Goal: Transaction & Acquisition: Purchase product/service

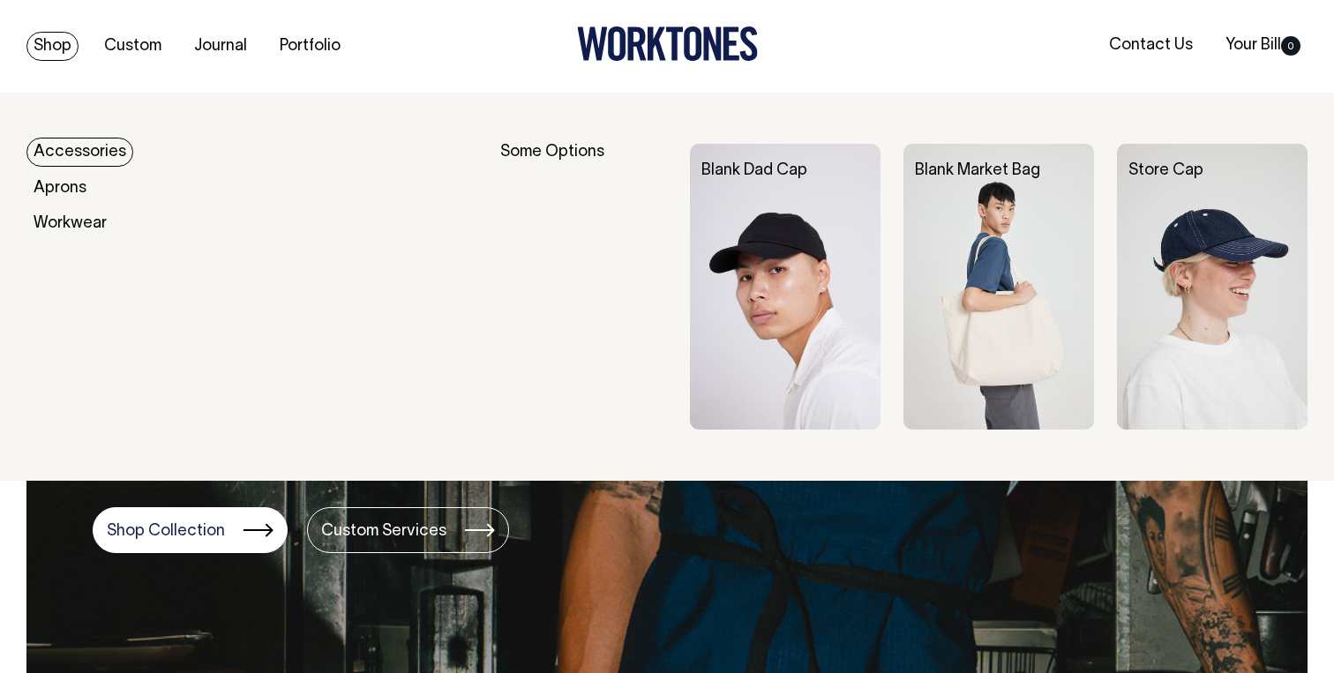
click at [767, 190] on div "Blank Dad Cap" at bounding box center [796, 171] width 213 height 55
click at [767, 175] on link "Blank Dad Cap" at bounding box center [754, 170] width 106 height 15
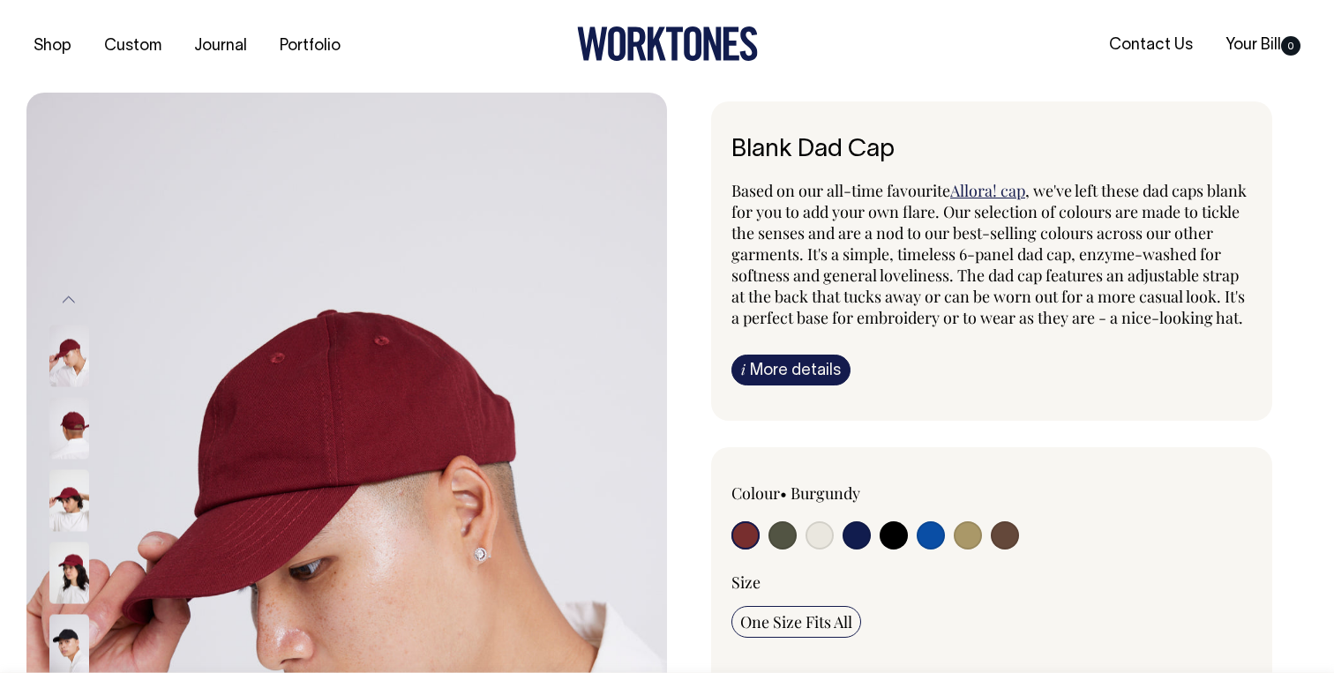
click at [965, 550] on input "radio" at bounding box center [968, 535] width 28 height 28
radio input "true"
select select "Washed Khaki"
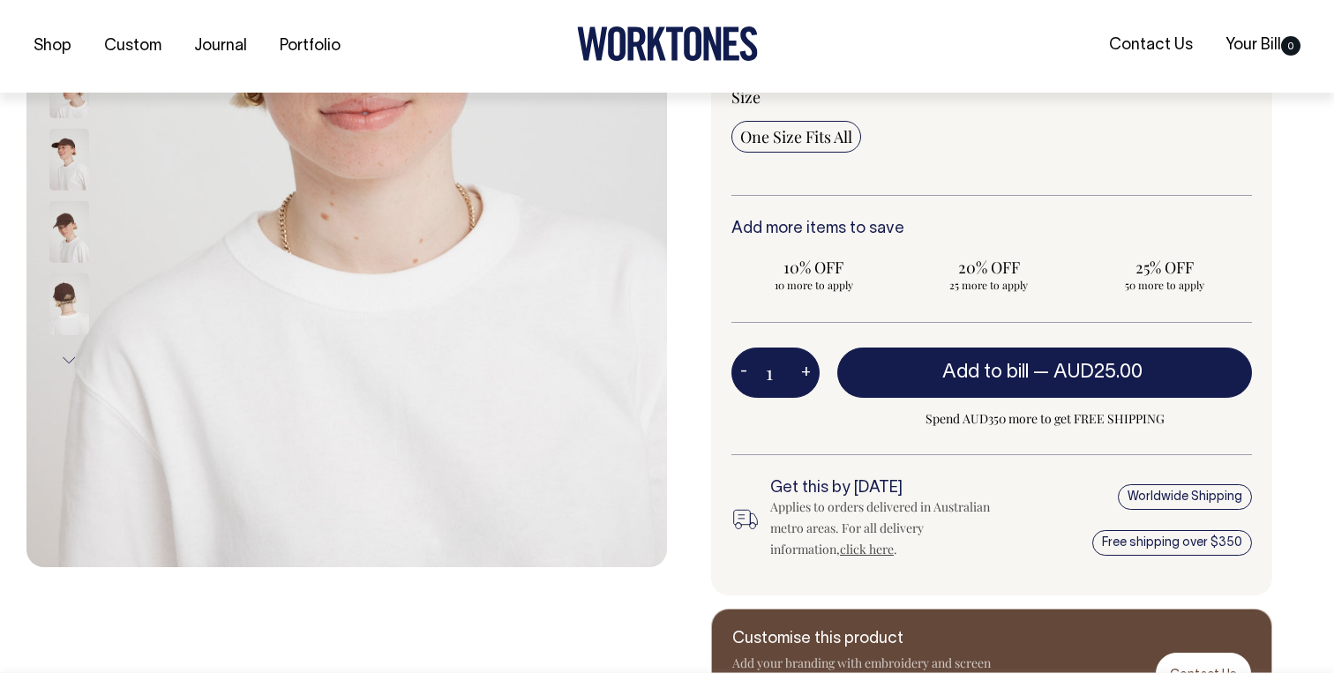
scroll to position [486, 0]
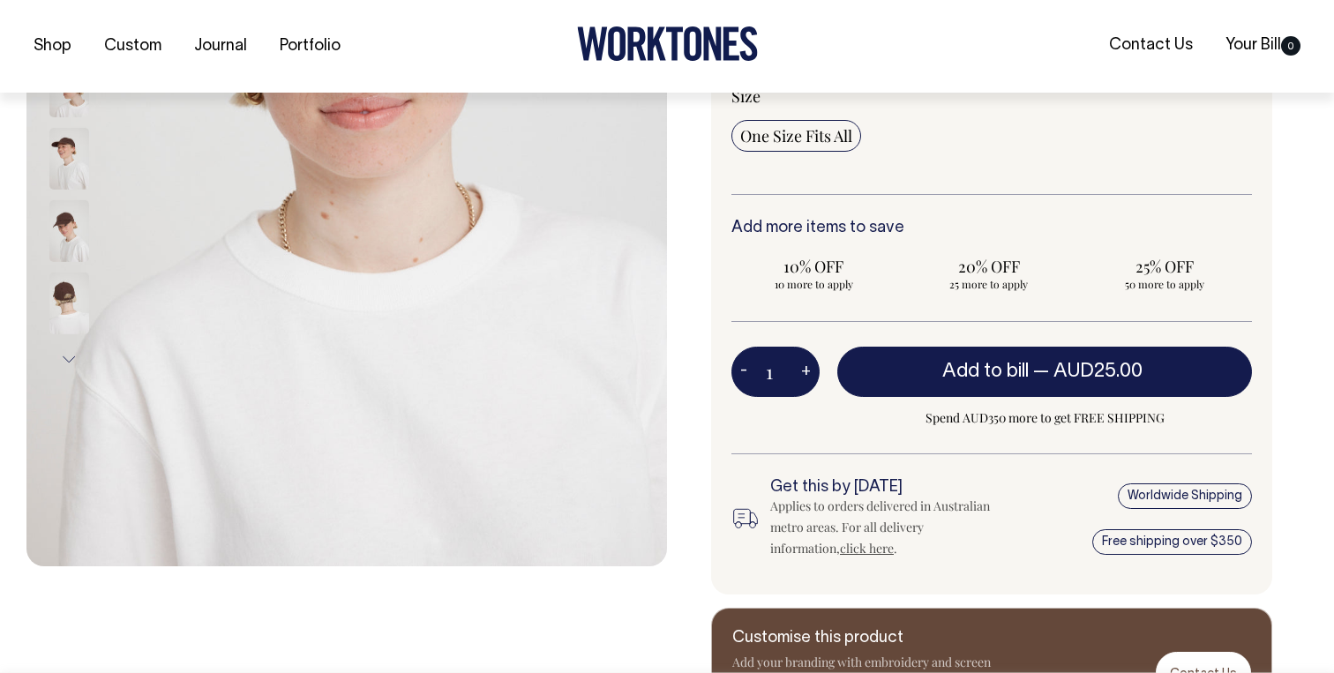
drag, startPoint x: 772, startPoint y: 390, endPoint x: 782, endPoint y: 390, distance: 9.7
click at [782, 390] on input "1" at bounding box center [775, 371] width 88 height 49
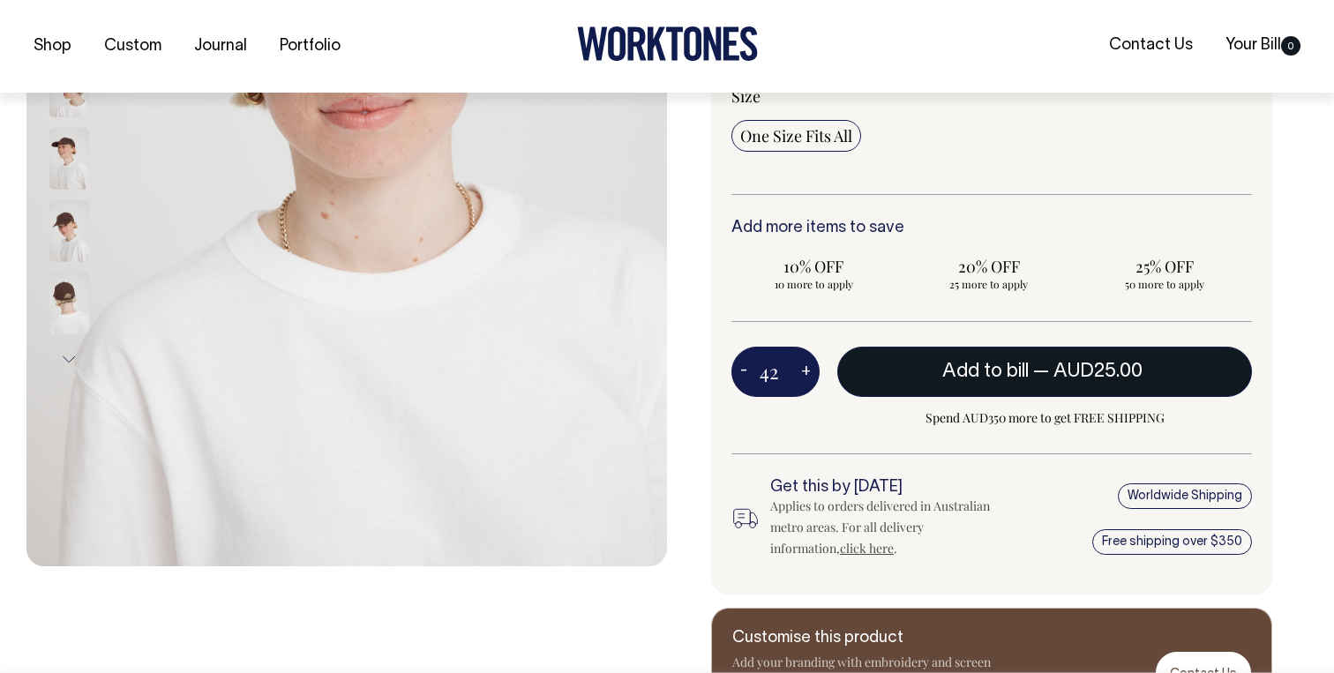
type input "42"
radio input "true"
type input "42"
click at [949, 380] on span "Add to bill" at bounding box center [941, 372] width 86 height 18
type input "1"
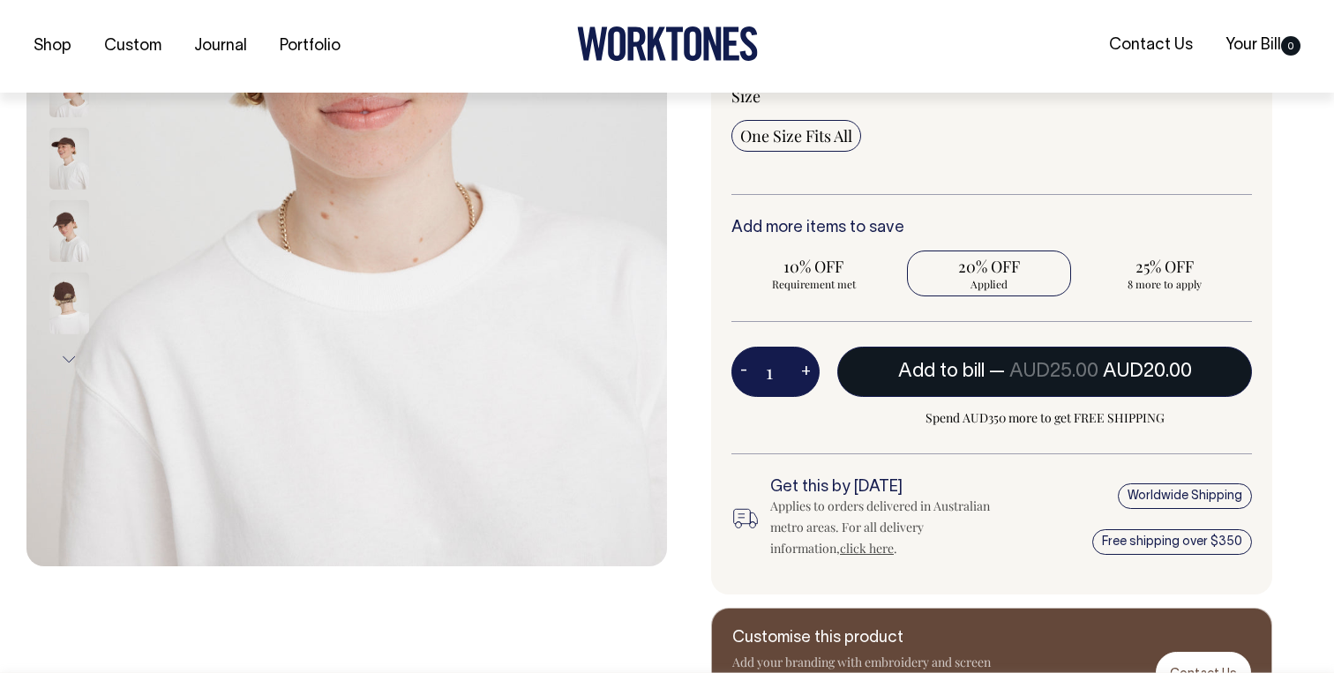
radio input "false"
type input "1"
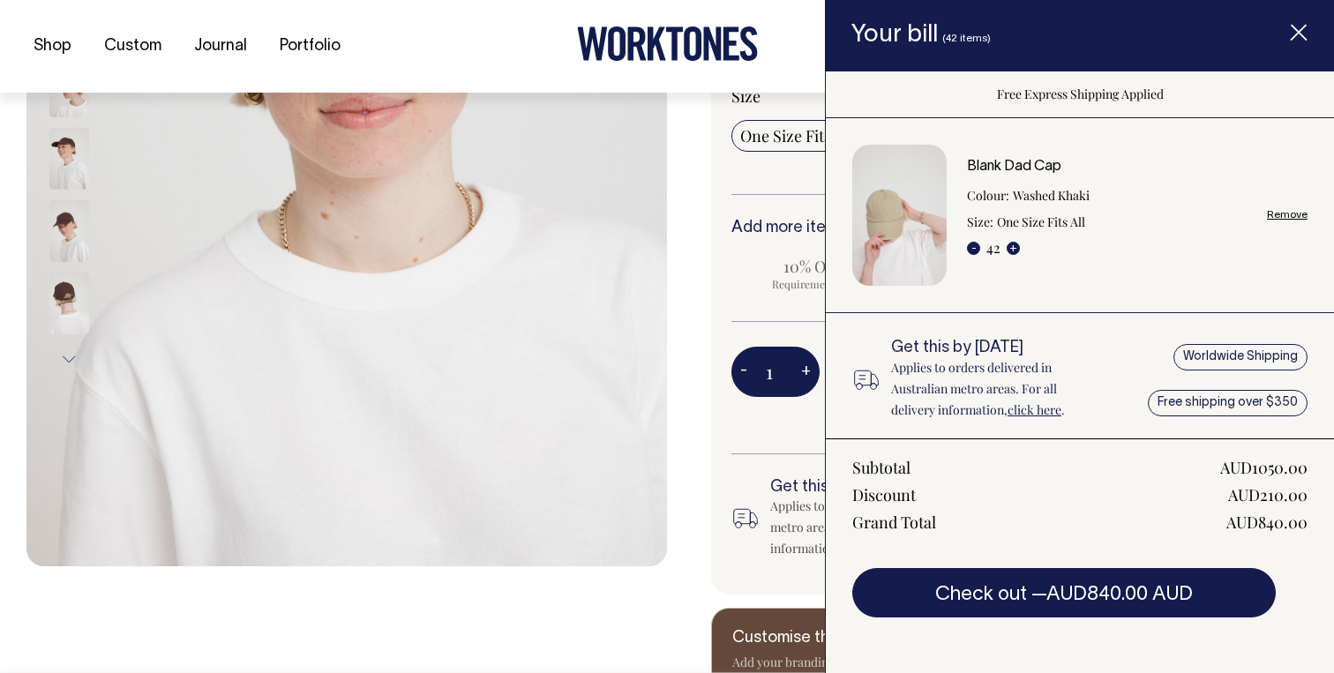
scroll to position [475, 0]
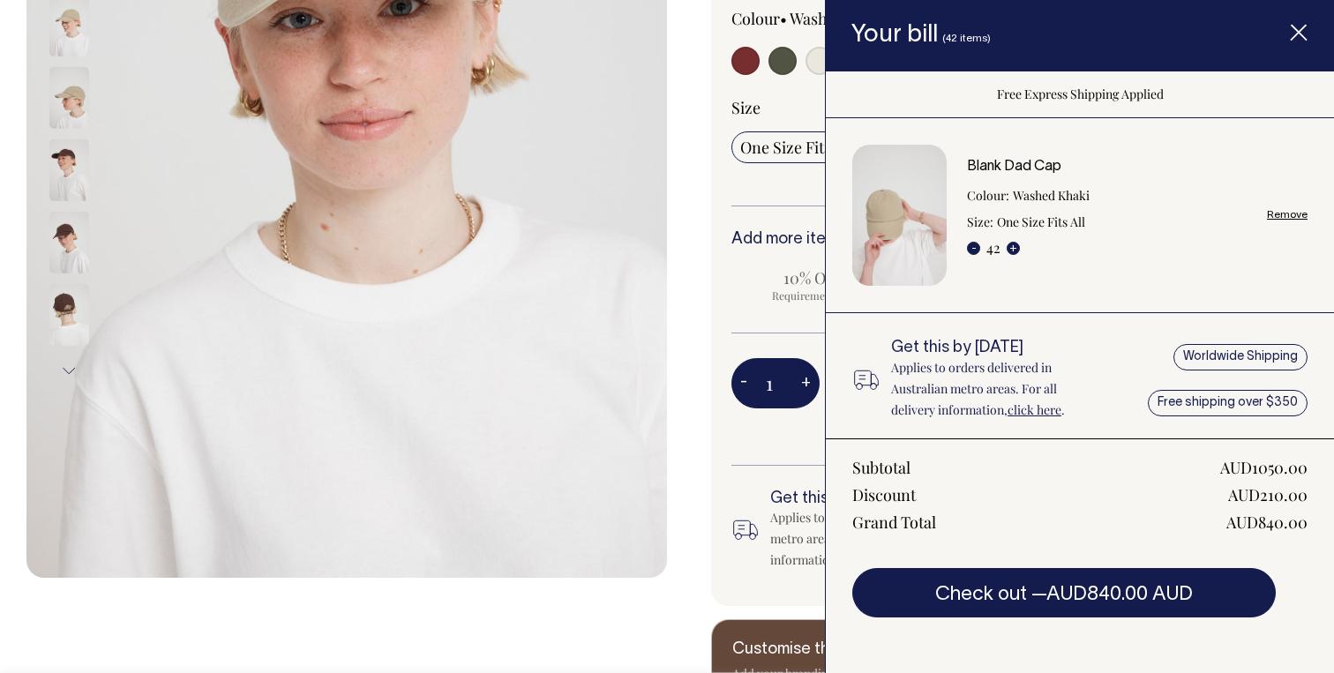
click at [1285, 534] on div "Subtotal AUD1050.00 Discount AUD210.00 Grand Total AUD840.00 Check out — AUD840…" at bounding box center [1080, 527] width 508 height 179
click at [1286, 519] on div "AUD840.00" at bounding box center [1266, 522] width 81 height 21
copy div "AUD840.00"
click at [1290, 212] on link "Remove" at bounding box center [1287, 214] width 41 height 11
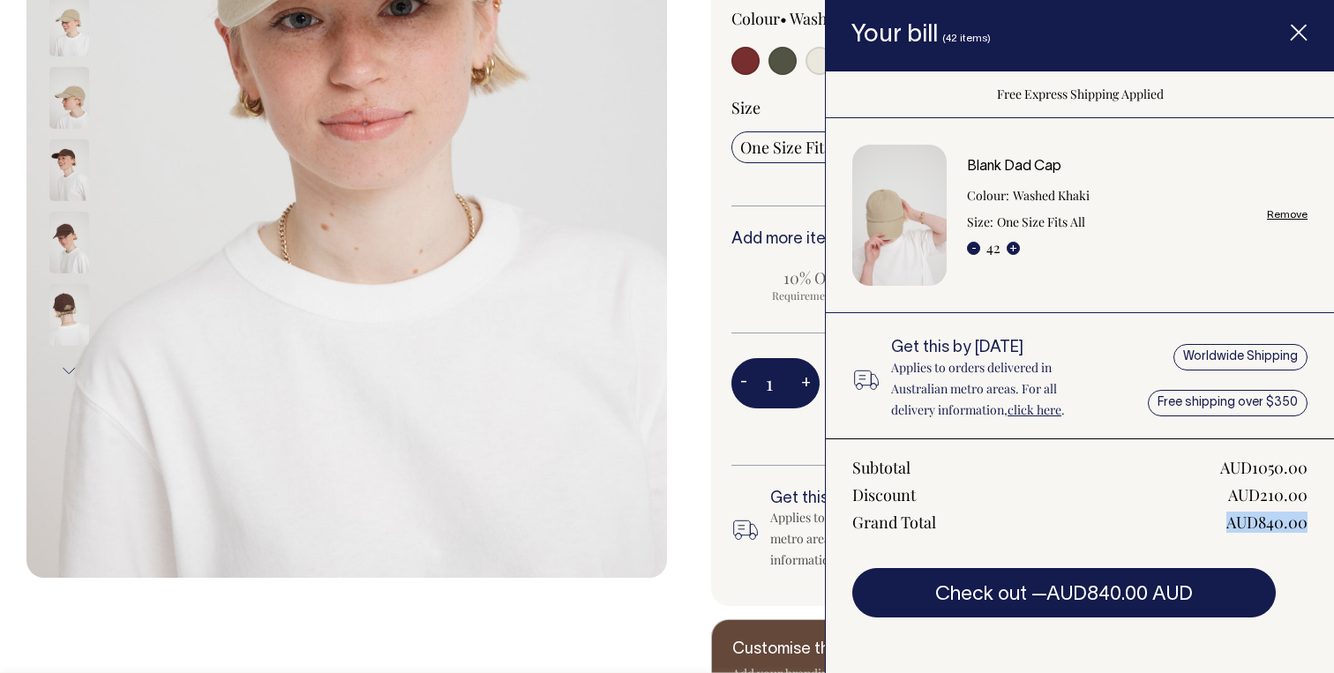
radio input "false"
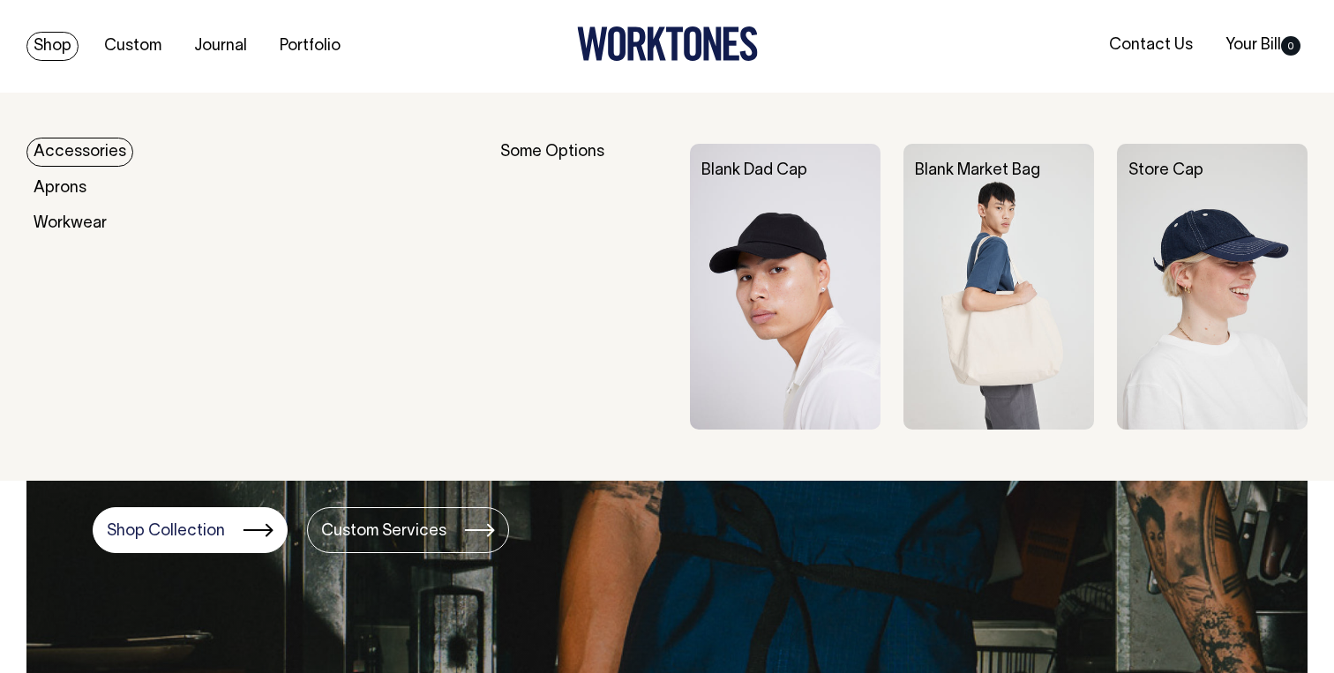
click at [779, 275] on img at bounding box center [785, 287] width 191 height 286
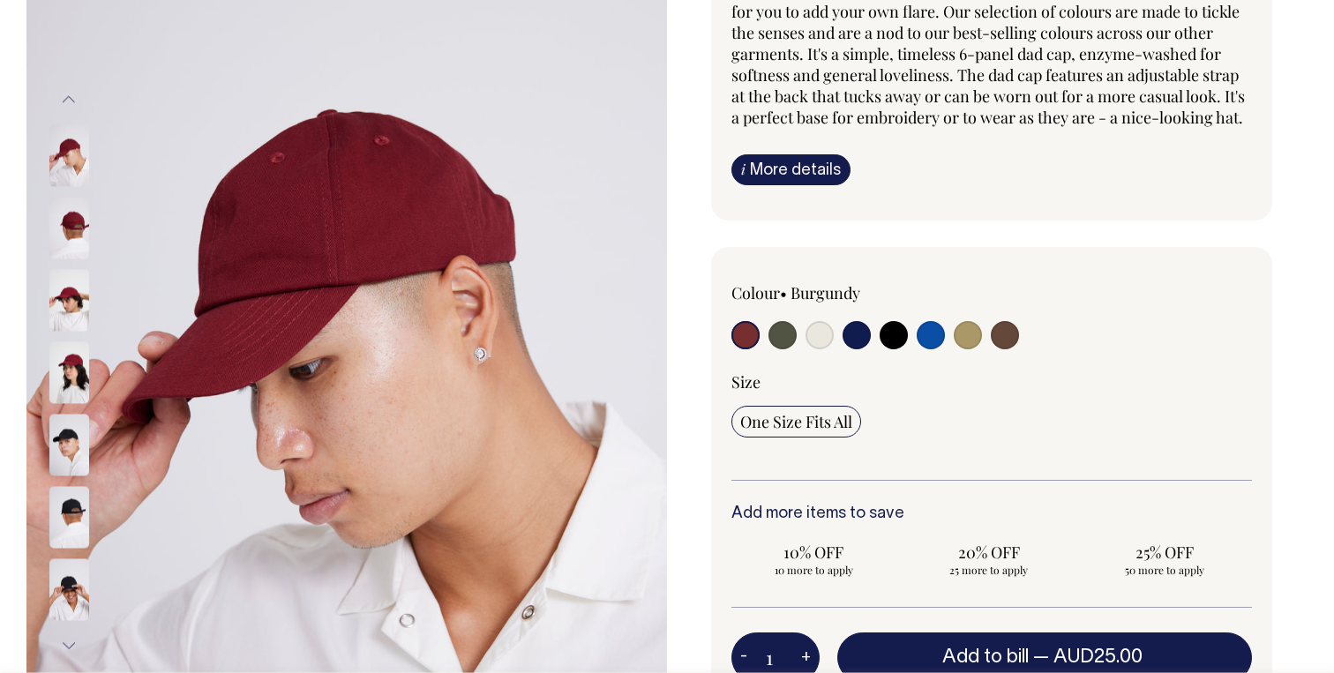
click at [962, 376] on div "Colour • [GEOGRAPHIC_DATA]" at bounding box center [991, 381] width 520 height 198
click at [962, 376] on div "Colour • [GEOGRAPHIC_DATA]" at bounding box center [991, 380] width 520 height 198
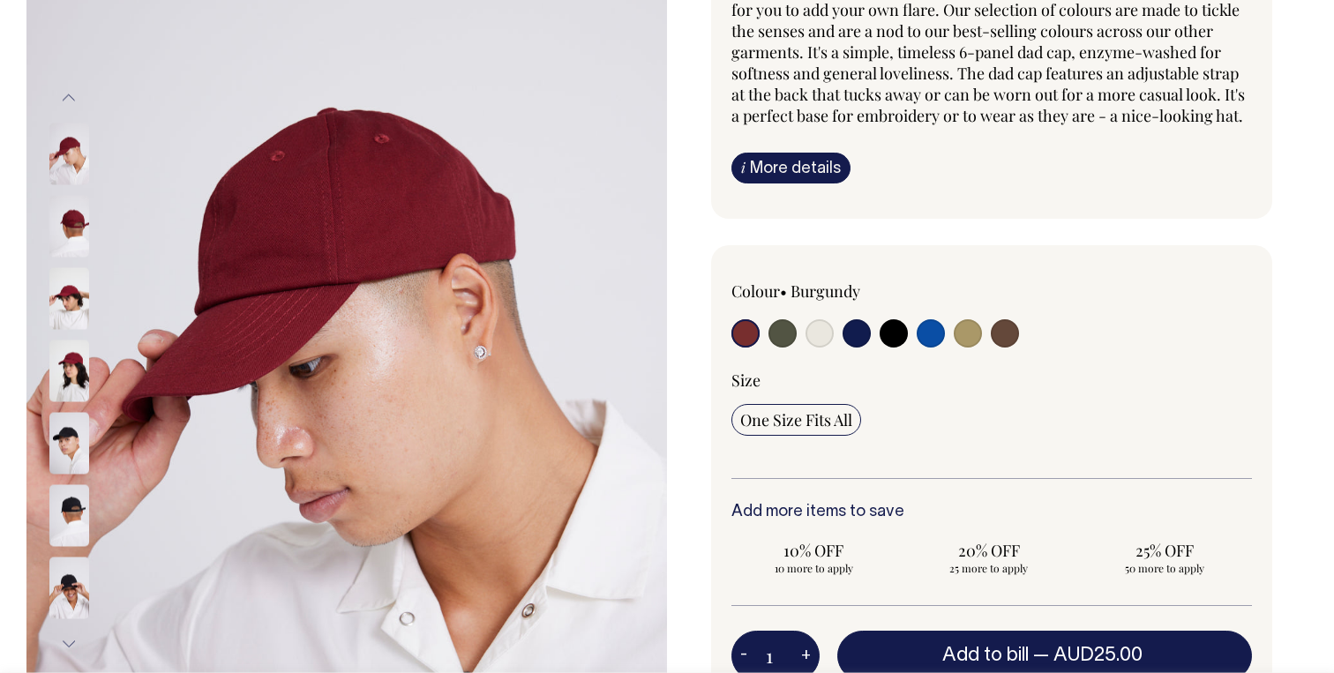
click at [967, 348] on input "radio" at bounding box center [968, 333] width 28 height 28
radio input "true"
select select "Washed Khaki"
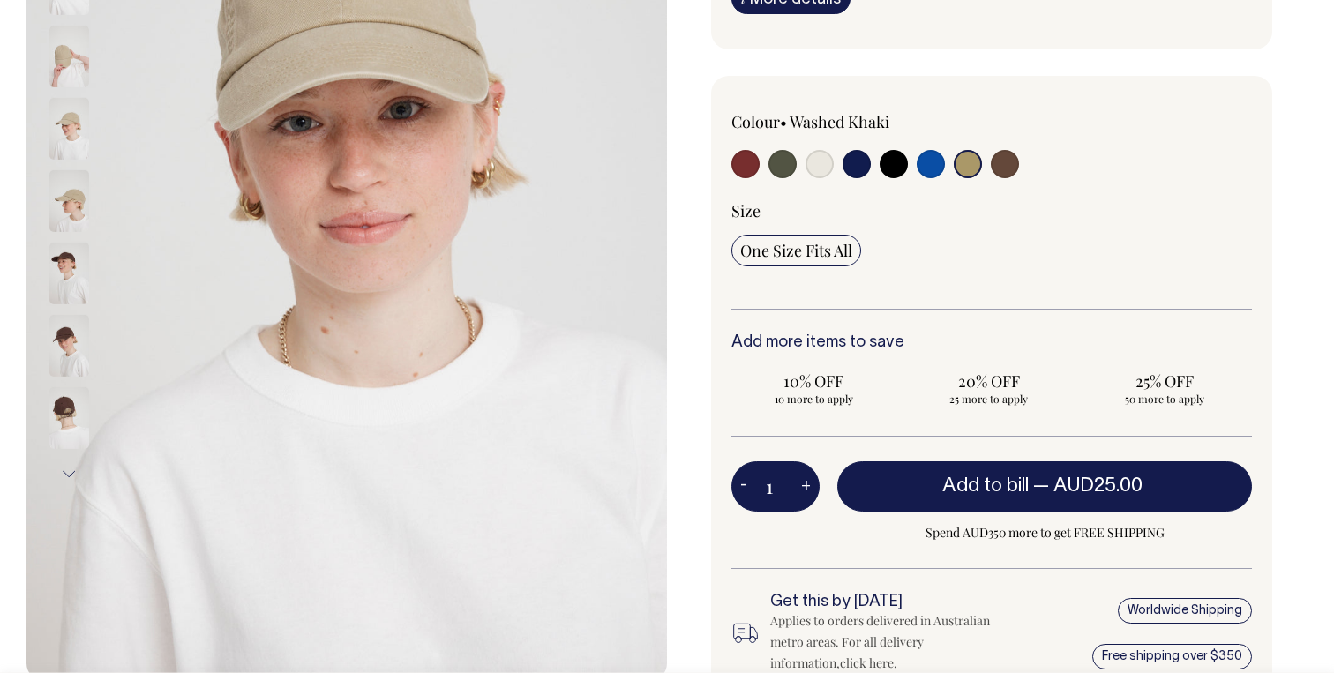
scroll to position [372, 0]
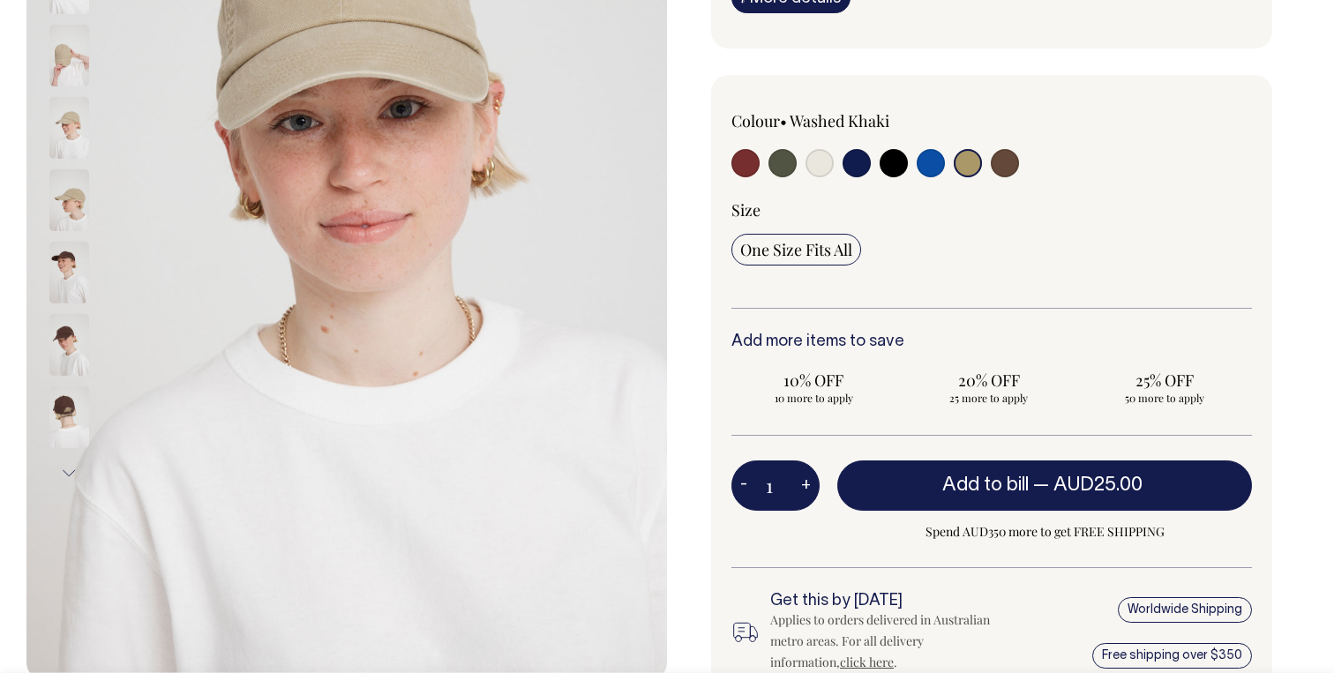
click at [774, 505] on input "1" at bounding box center [775, 484] width 88 height 49
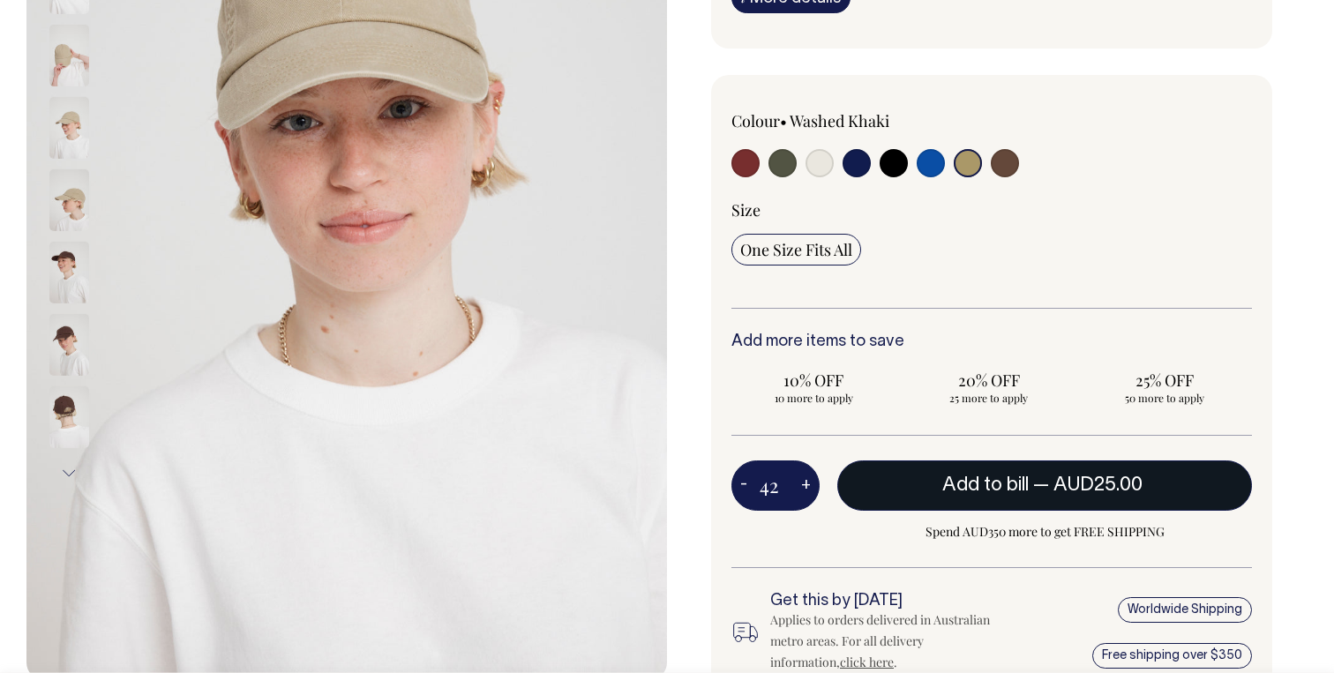
type input "42"
radio input "true"
type input "42"
click at [910, 507] on button "Add to bill — AUD25.00" at bounding box center [1044, 484] width 415 height 49
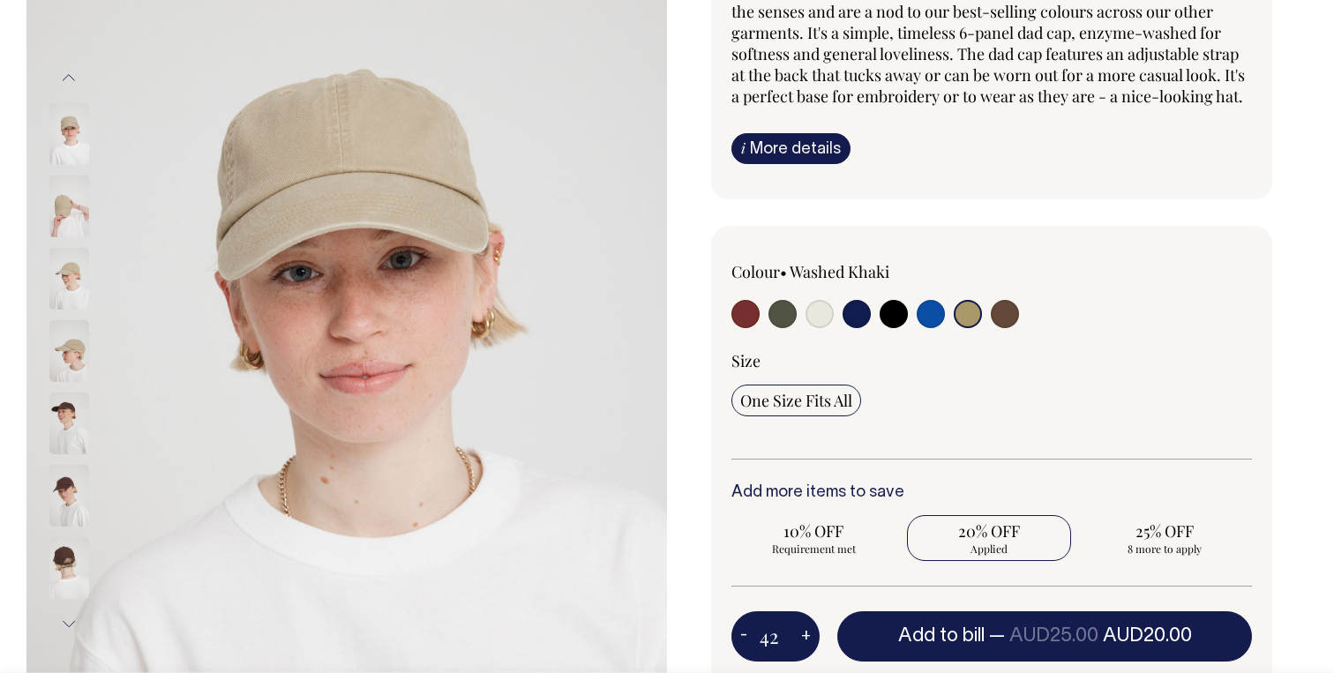
type input "1"
radio input "false"
type input "1"
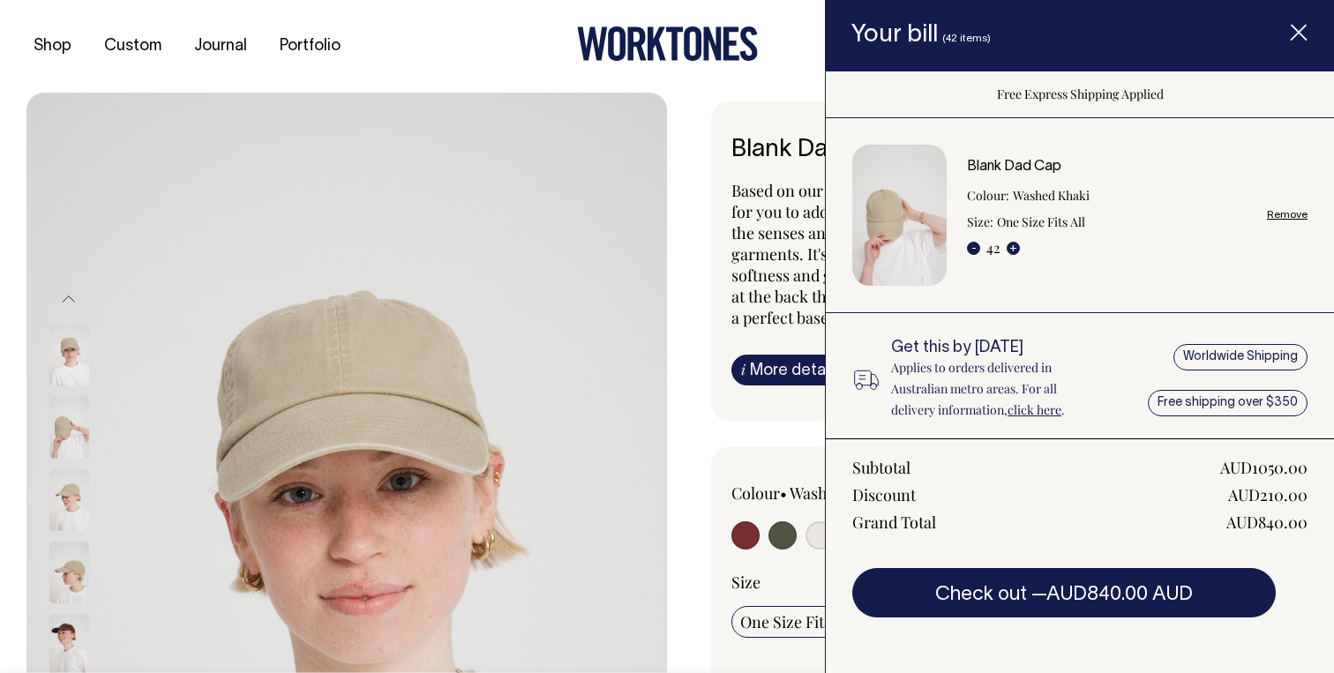
scroll to position [0, 0]
click at [1297, 213] on link "Remove" at bounding box center [1287, 214] width 41 height 11
radio input "false"
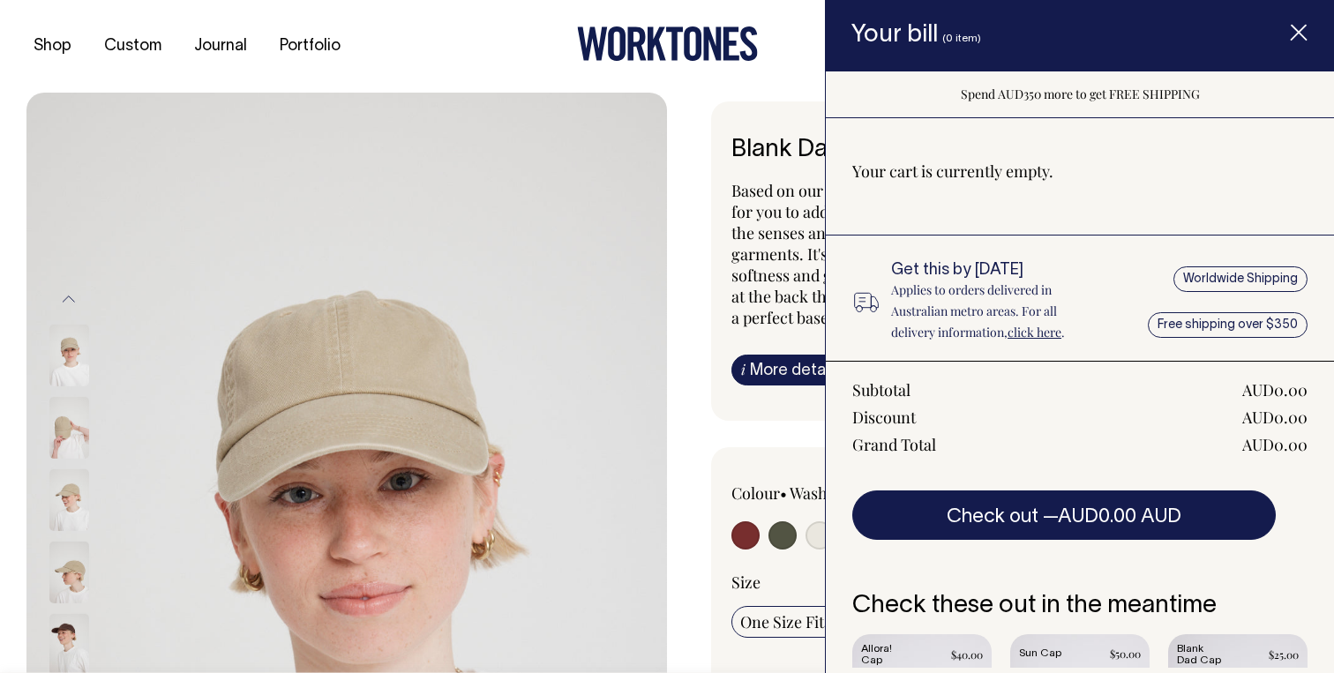
click at [1299, 41] on icon "Item added to your cart" at bounding box center [1299, 34] width 18 height 18
